Goal: Task Accomplishment & Management: Complete application form

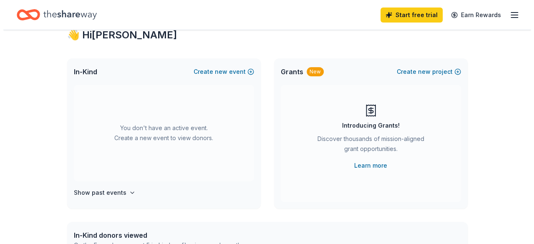
scroll to position [42, 0]
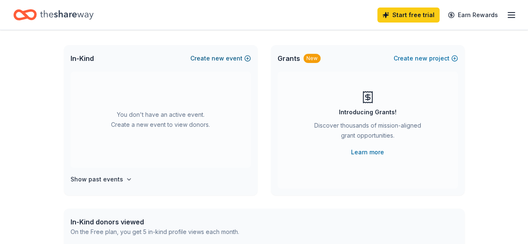
click at [232, 58] on button "Create new event" at bounding box center [220, 58] width 61 height 10
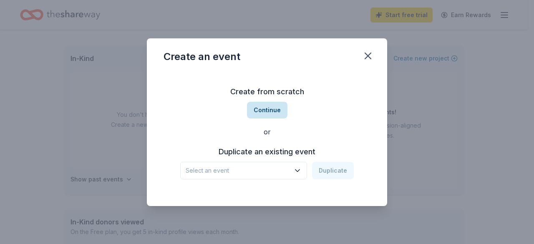
click at [265, 112] on button "Continue" at bounding box center [267, 110] width 40 height 17
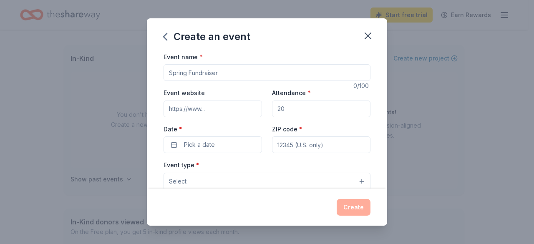
click at [200, 73] on input "Event name *" at bounding box center [267, 72] width 207 height 17
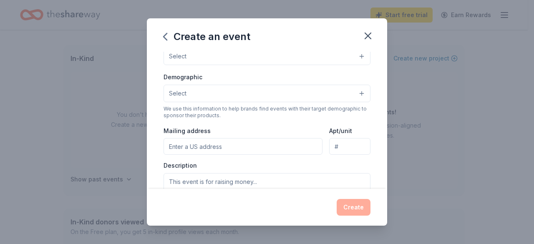
scroll to position [0, 0]
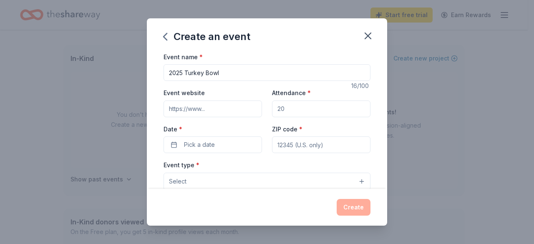
type input "2025 Turkey Bowl"
paste input "https://secure.qgiv.com/event/2025turkeybowl/"
type input "https://secure.qgiv.com/event/2025turkeybowl/"
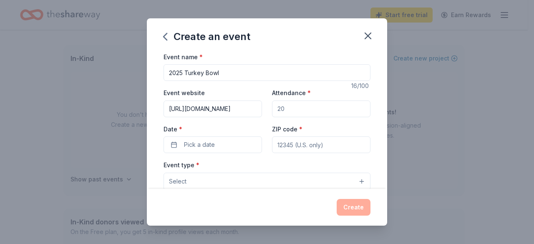
click at [289, 108] on input "Attendance *" at bounding box center [321, 109] width 99 height 17
drag, startPoint x: 289, startPoint y: 106, endPoint x: 266, endPoint y: 111, distance: 23.7
click at [266, 111] on div "Event website https://secure.qgiv.com/event/2025turkeybowl/ Attendance * Date *…" at bounding box center [267, 121] width 207 height 66
type input "290"
click at [221, 144] on button "Pick a date" at bounding box center [213, 145] width 99 height 17
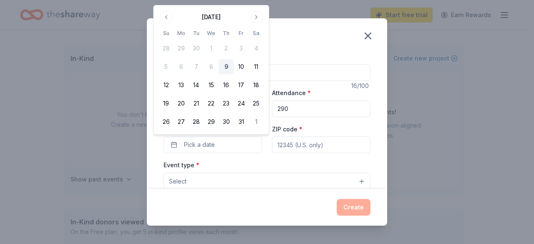
click at [256, 15] on button "Go to next month" at bounding box center [256, 17] width 12 height 12
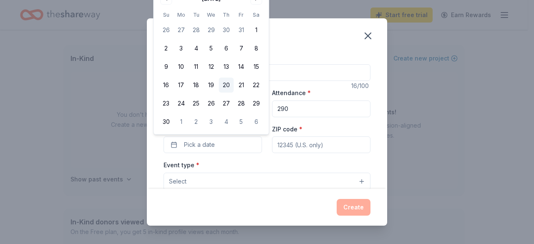
click at [226, 86] on button "20" at bounding box center [226, 85] width 15 height 15
click at [335, 142] on input "ZIP code *" at bounding box center [321, 145] width 99 height 17
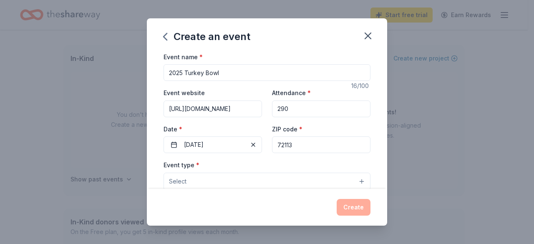
type input "72113"
click at [311, 180] on button "Select" at bounding box center [267, 182] width 207 height 18
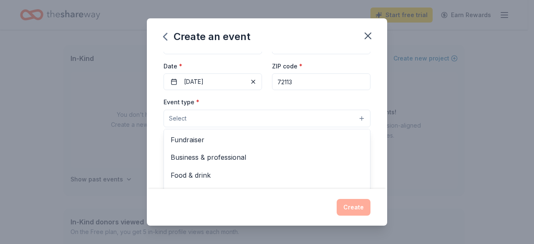
scroll to position [125, 0]
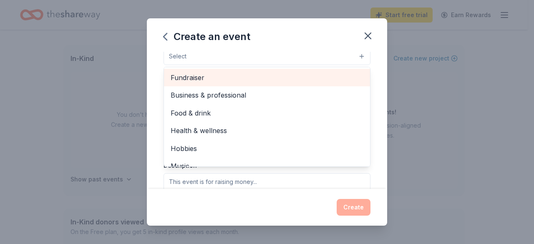
click at [191, 72] on span "Fundraiser" at bounding box center [267, 77] width 193 height 11
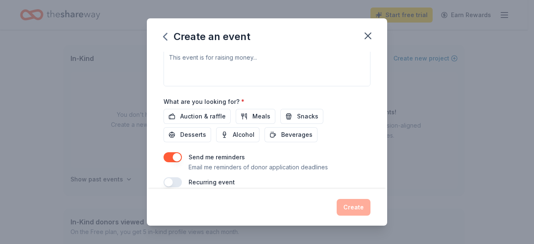
scroll to position [167, 0]
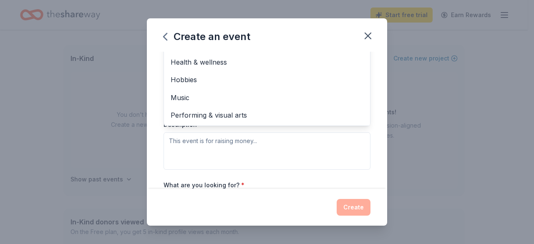
click at [221, 144] on div "Event type * Fundraiser Business & professional Food & drink Health & wellness …" at bounding box center [267, 81] width 207 height 177
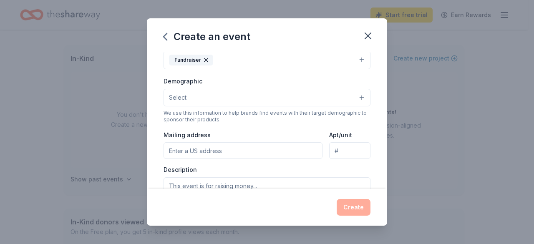
scroll to position [125, 0]
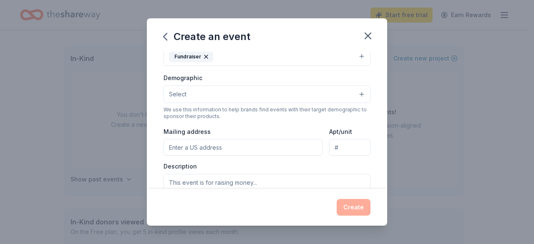
click at [355, 93] on button "Select" at bounding box center [267, 95] width 207 height 18
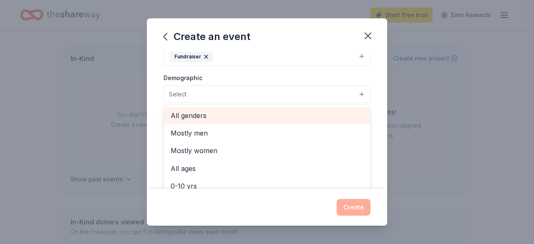
click at [205, 113] on span "All genders" at bounding box center [267, 115] width 193 height 11
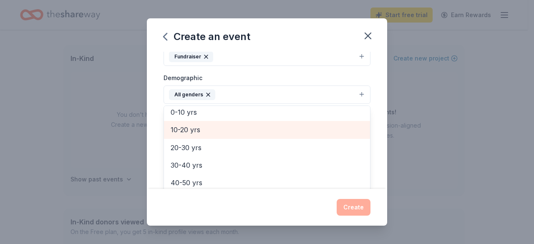
scroll to position [74, 0]
click at [191, 131] on span "20-30 yrs" at bounding box center [267, 130] width 193 height 11
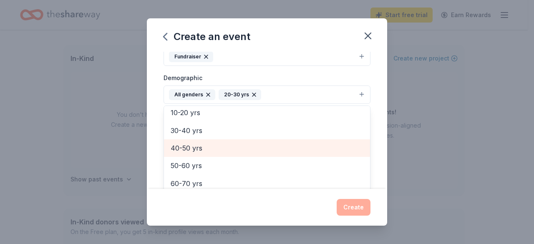
click at [185, 148] on span "40-50 yrs" at bounding box center [267, 148] width 193 height 11
click at [187, 149] on span "50-60 yrs" at bounding box center [267, 148] width 193 height 11
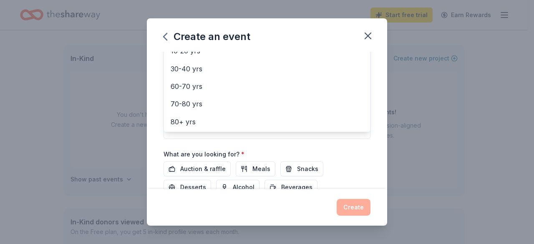
scroll to position [232, 0]
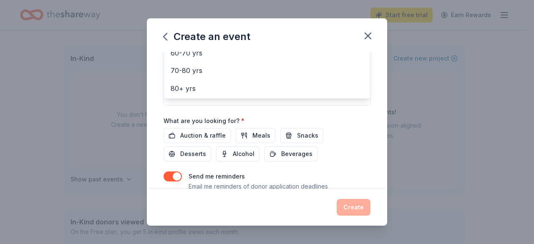
click at [214, 132] on div "Event name * 2025 Turkey Bowl 16 /100 Event website https://secure.qgiv.com/eve…" at bounding box center [267, 13] width 207 height 387
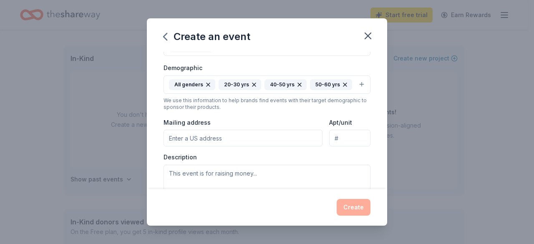
scroll to position [181, 0]
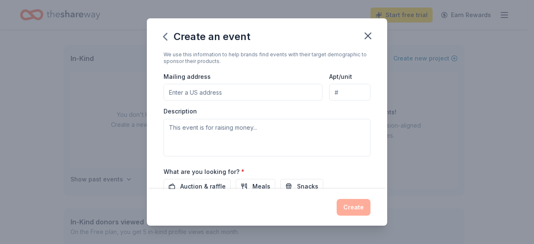
click at [194, 94] on input "Mailing address" at bounding box center [243, 92] width 159 height 17
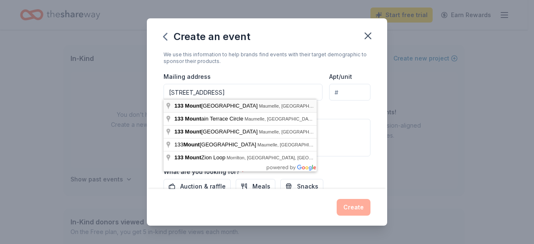
type input "133 Mountain Valley Drive, Maumelle, AR, 72113"
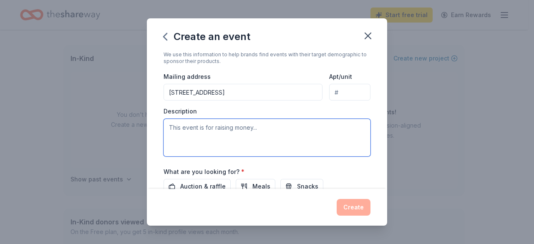
click at [180, 127] on textarea at bounding box center [267, 138] width 207 height 38
type textarea "t"
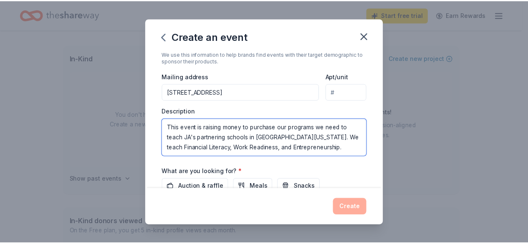
scroll to position [260, 0]
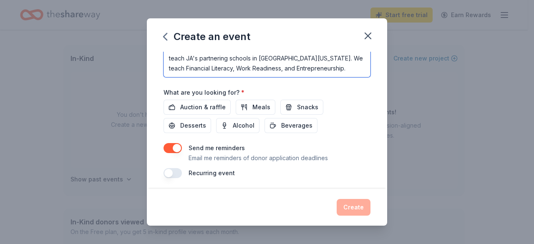
type textarea "This event is raising money to purchase our programs we need to teach JA's part…"
click at [261, 177] on div "Event name * 2025 Turkey Bowl 16 /100 Event website https://secure.qgiv.com/eve…" at bounding box center [267, 121] width 240 height 138
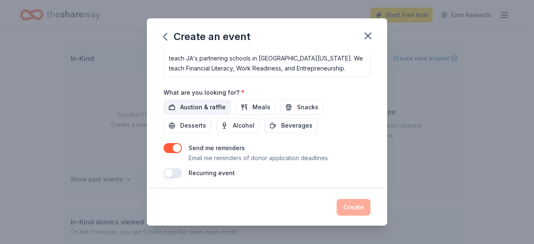
click at [203, 105] on span "Auction & raffle" at bounding box center [203, 107] width 46 height 10
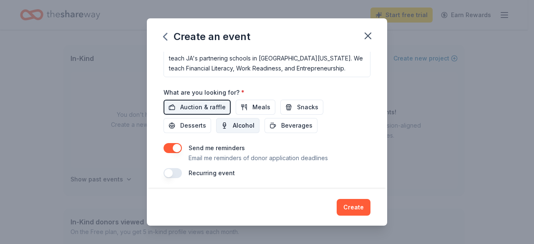
click at [252, 125] on span "Alcohol" at bounding box center [244, 126] width 22 height 10
click at [265, 104] on span "Meals" at bounding box center [262, 107] width 18 height 10
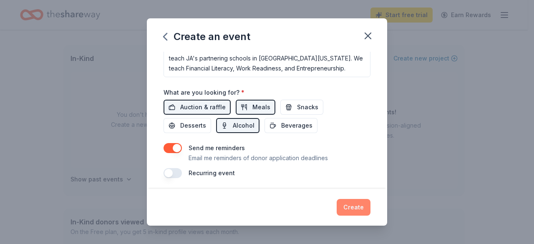
click at [354, 207] on button "Create" at bounding box center [354, 207] width 34 height 17
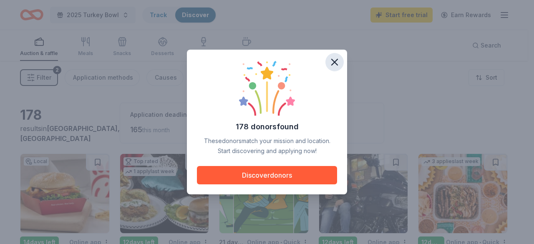
click at [334, 62] on icon "button" at bounding box center [335, 62] width 12 height 12
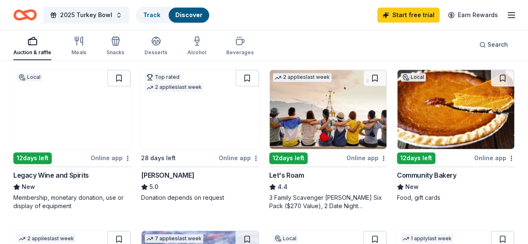
scroll to position [584, 0]
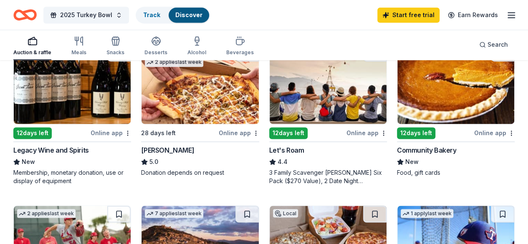
click at [131, 206] on img at bounding box center [72, 245] width 117 height 79
click at [258, 206] on img at bounding box center [200, 245] width 117 height 79
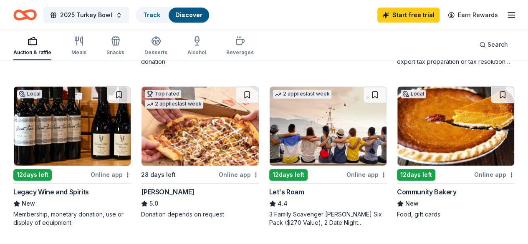
scroll to position [459, 0]
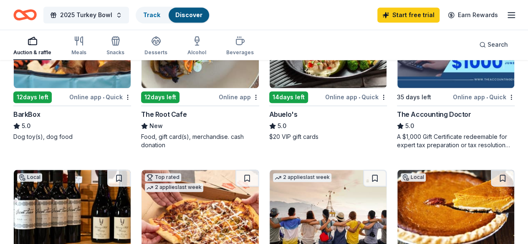
click at [387, 170] on img at bounding box center [328, 209] width 117 height 79
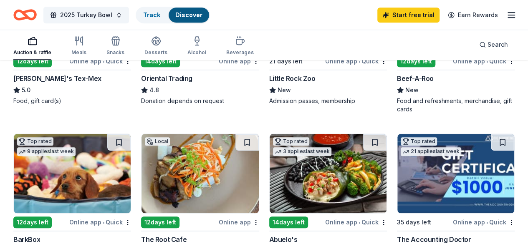
scroll to position [417, 0]
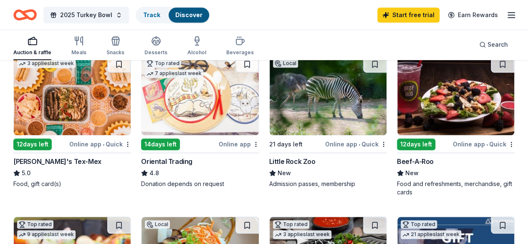
scroll to position [250, 0]
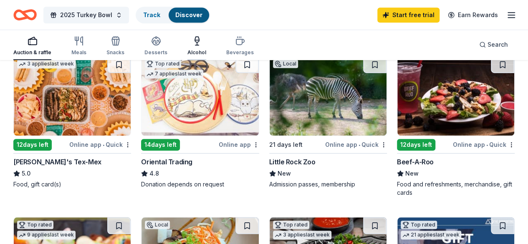
click at [203, 50] on div "Alcohol" at bounding box center [196, 52] width 19 height 7
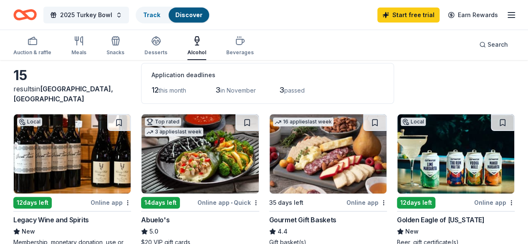
scroll to position [83, 0]
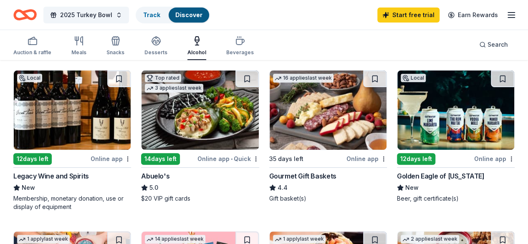
click at [270, 116] on img at bounding box center [328, 110] width 117 height 79
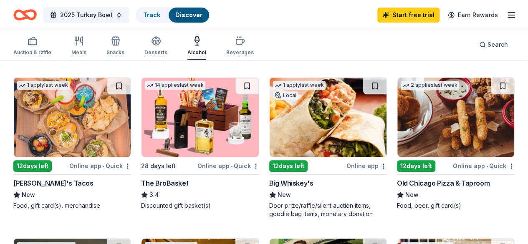
scroll to position [250, 0]
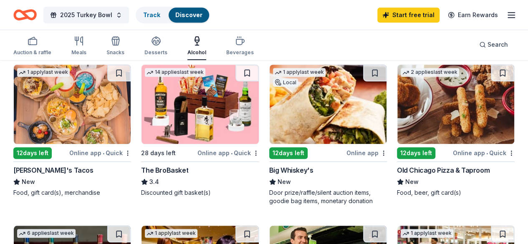
click at [270, 108] on img at bounding box center [328, 104] width 117 height 79
click at [142, 101] on img at bounding box center [200, 104] width 117 height 79
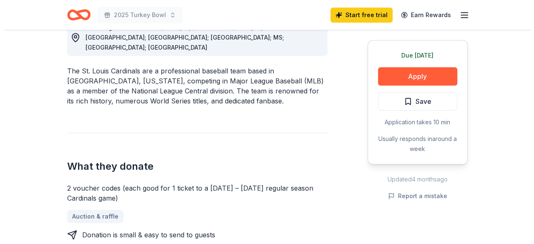
scroll to position [292, 0]
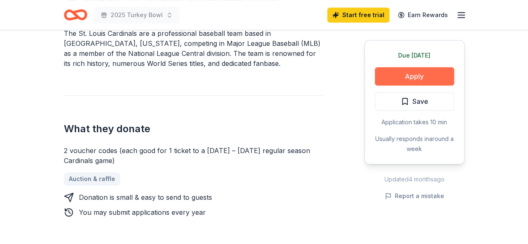
click at [416, 77] on button "Apply" at bounding box center [414, 76] width 79 height 18
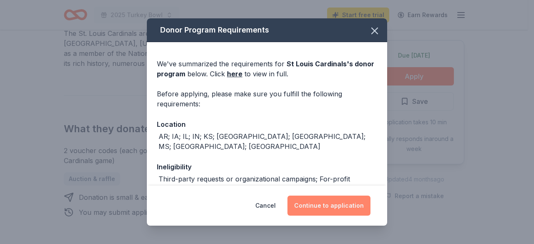
click at [341, 207] on button "Continue to application" at bounding box center [329, 206] width 83 height 20
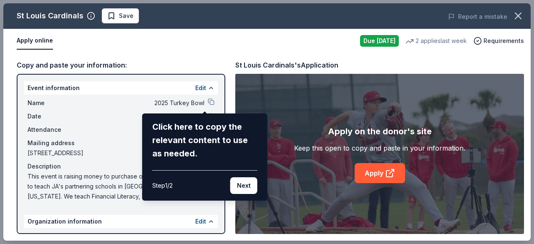
click at [118, 223] on div "St Louis Cardinals Save Report a mistake Apply online Due today 2 applies last …" at bounding box center [267, 122] width 528 height 238
click at [194, 221] on div "St Louis Cardinals Save Report a mistake Apply online Due today 2 applies last …" at bounding box center [267, 122] width 528 height 238
click at [240, 190] on button "Next" at bounding box center [243, 185] width 27 height 17
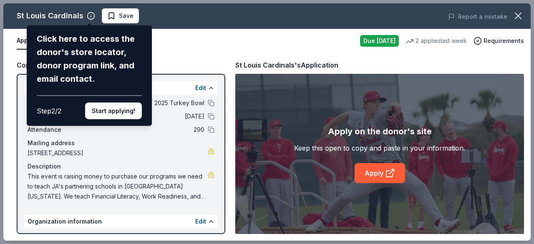
click at [192, 220] on div "St Louis Cardinals Click here to access the donor's store locator, donor progra…" at bounding box center [267, 122] width 528 height 238
click at [130, 159] on div "St Louis Cardinals Click here to access the donor's store locator, donor progra…" at bounding box center [267, 122] width 528 height 238
click at [176, 35] on div "St Louis Cardinals Click here to access the donor's store locator, donor progra…" at bounding box center [267, 122] width 528 height 238
click at [195, 221] on div "St Louis Cardinals Click here to access the donor's store locator, donor progra…" at bounding box center [267, 122] width 528 height 238
click at [120, 111] on button "Start applying!" at bounding box center [113, 111] width 57 height 17
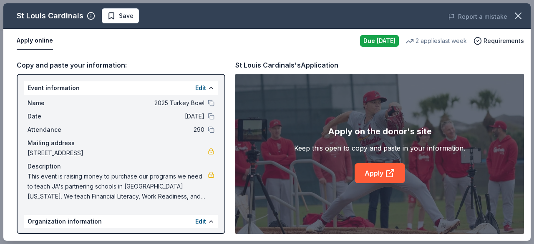
scroll to position [89, 0]
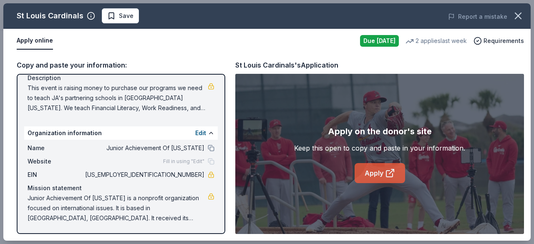
click at [372, 174] on link "Apply" at bounding box center [380, 173] width 51 height 20
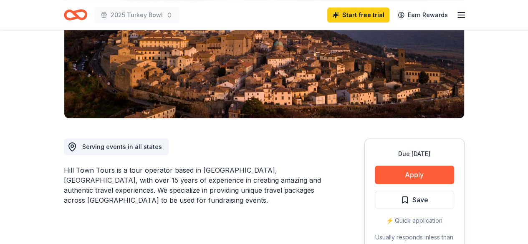
scroll to position [42, 0]
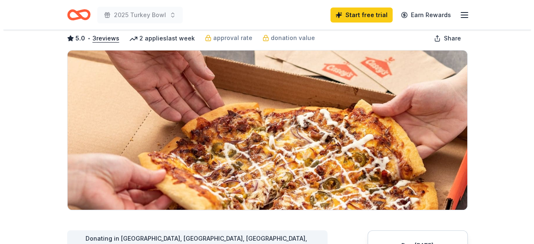
scroll to position [83, 0]
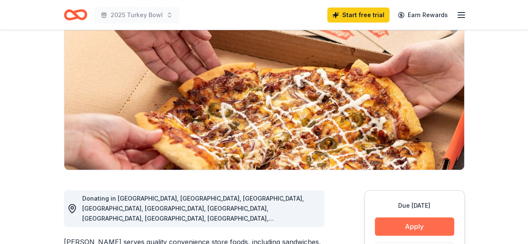
click at [402, 226] on button "Apply" at bounding box center [414, 226] width 79 height 18
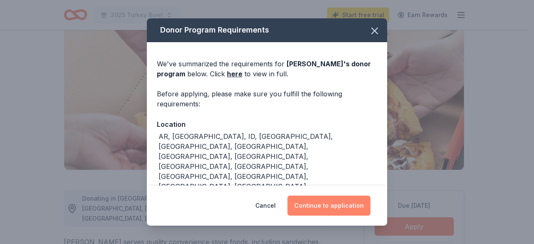
click at [333, 206] on button "Continue to application" at bounding box center [329, 206] width 83 height 20
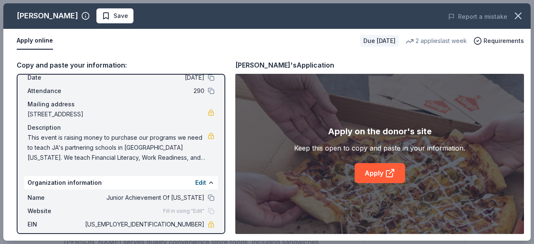
scroll to position [0, 0]
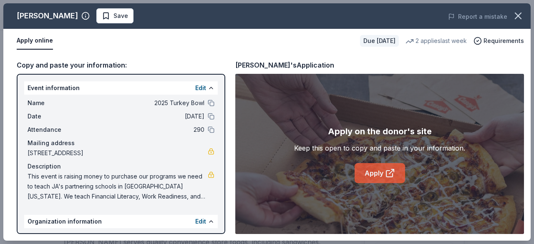
click at [374, 177] on link "Apply" at bounding box center [380, 173] width 51 height 20
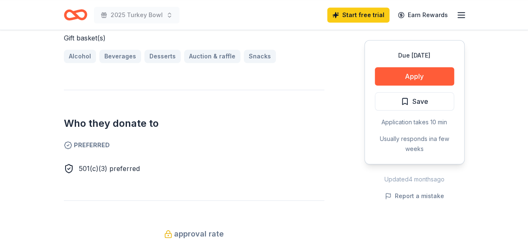
scroll to position [376, 0]
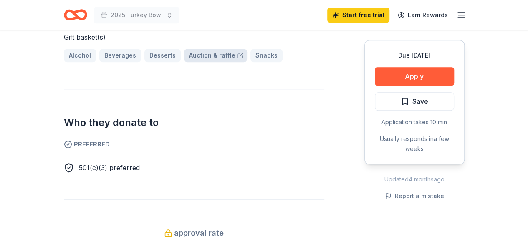
click at [218, 58] on link "Auction & raffle" at bounding box center [215, 55] width 63 height 13
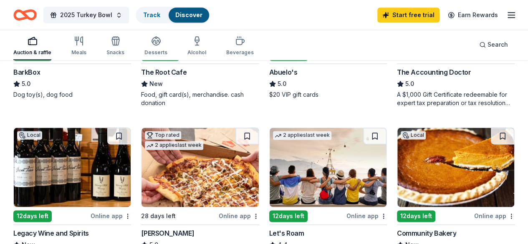
scroll to position [543, 0]
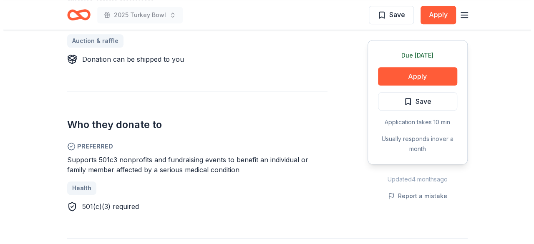
scroll to position [334, 0]
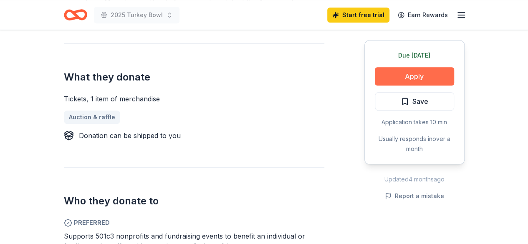
click at [410, 73] on button "Apply" at bounding box center [414, 76] width 79 height 18
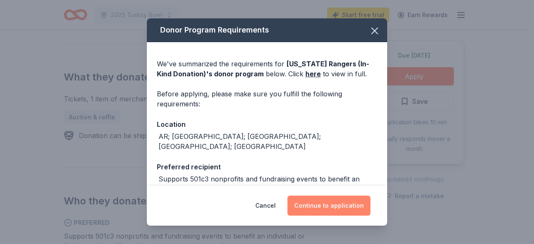
click at [329, 203] on button "Continue to application" at bounding box center [329, 206] width 83 height 20
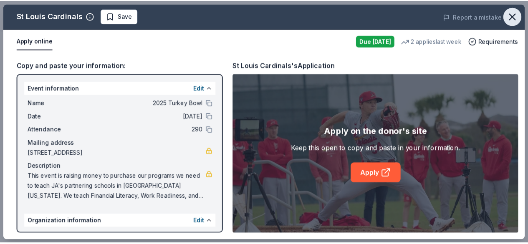
scroll to position [89, 0]
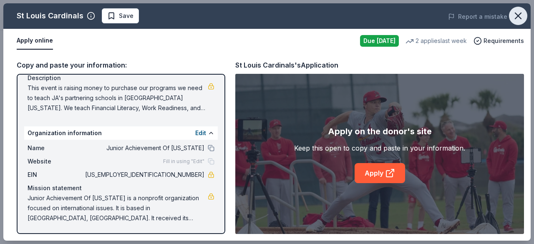
click at [520, 16] on icon "button" at bounding box center [519, 16] width 12 height 12
